Goal: Book appointment/travel/reservation

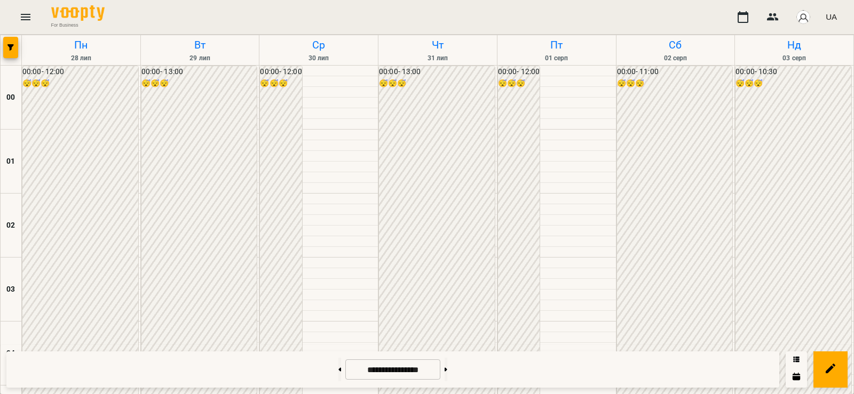
scroll to position [640, 0]
click at [447, 377] on button at bounding box center [445, 369] width 3 height 23
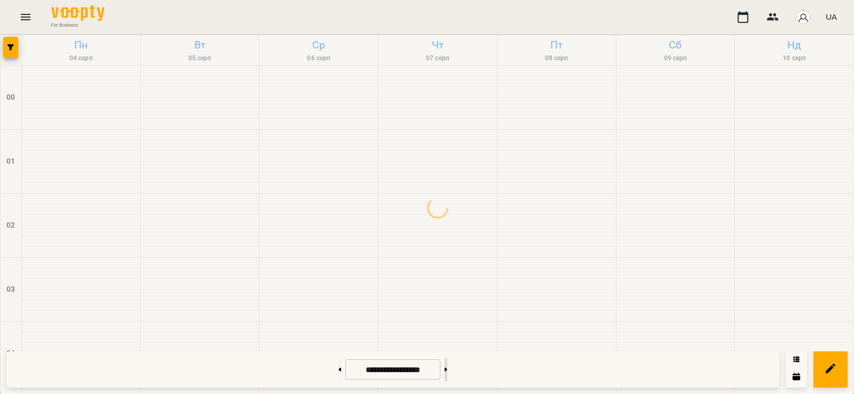
click at [447, 377] on button at bounding box center [445, 369] width 3 height 23
type input "**********"
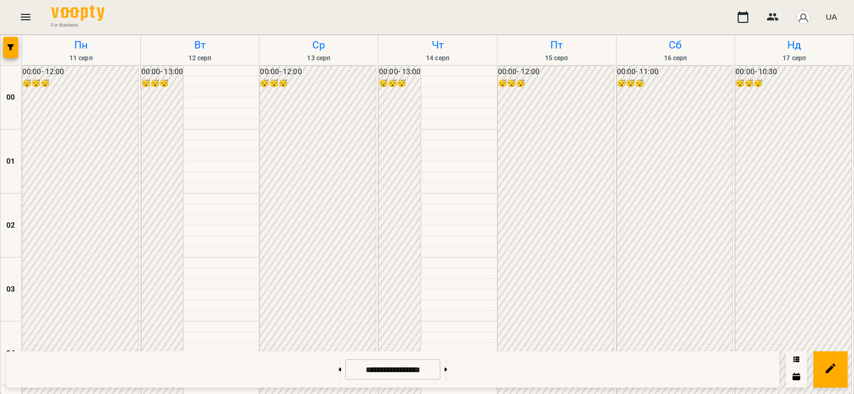
scroll to position [693, 0]
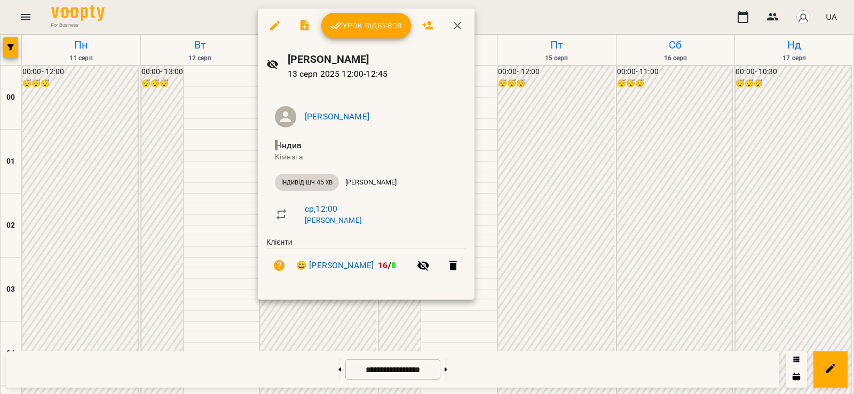
click at [199, 254] on div at bounding box center [427, 197] width 854 height 394
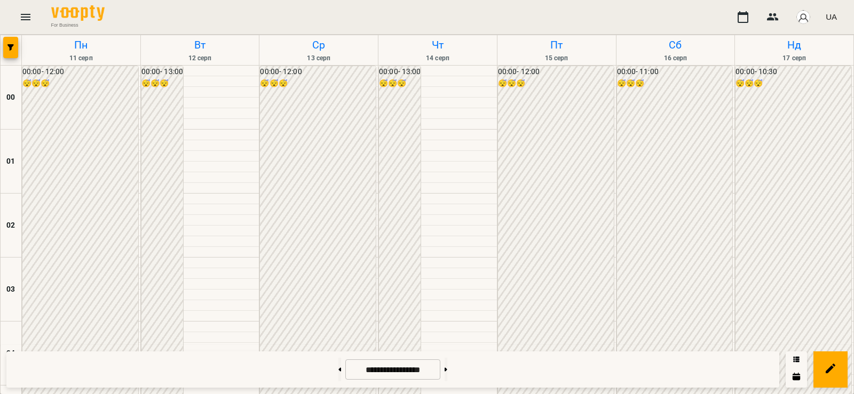
scroll to position [690, 0]
